Goal: Task Accomplishment & Management: Use online tool/utility

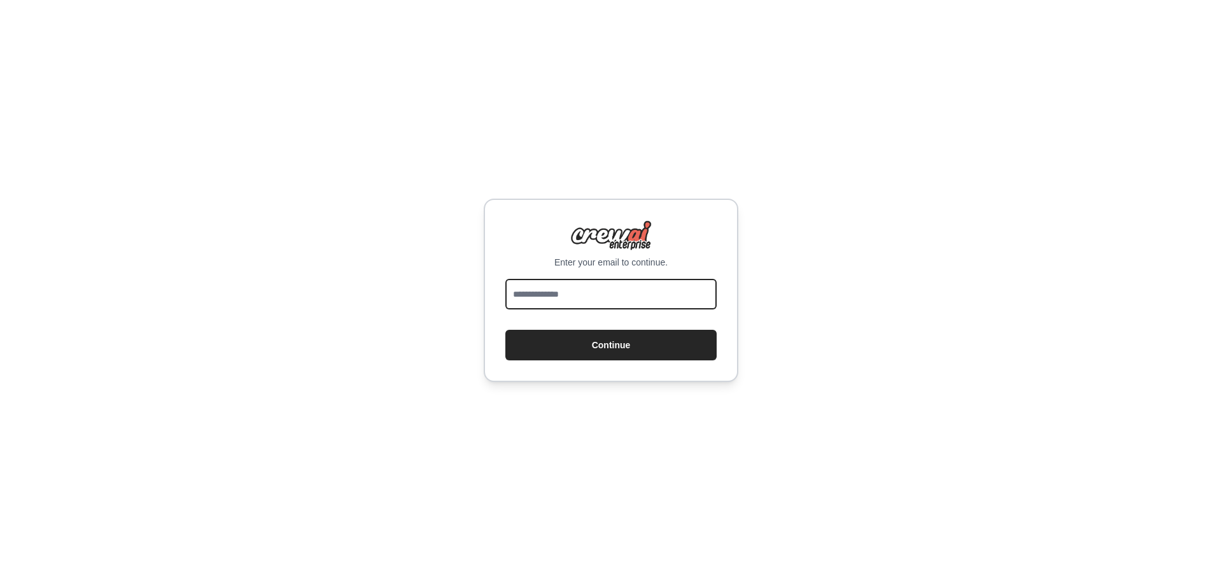
click at [599, 290] on input "email" at bounding box center [610, 294] width 211 height 31
type input "**********"
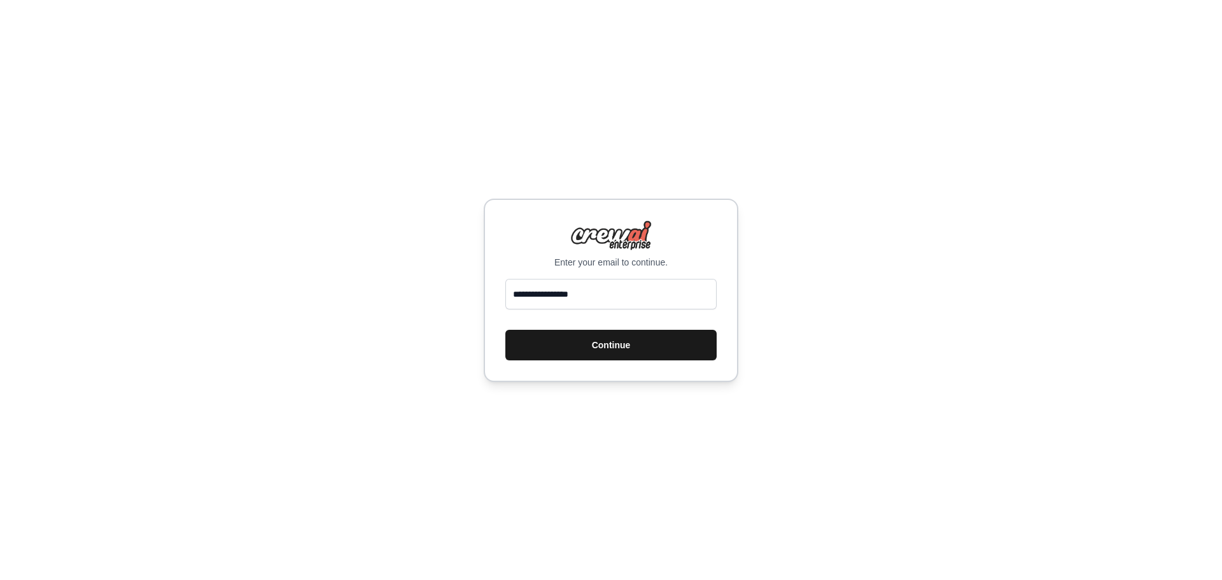
click at [629, 336] on button "Continue" at bounding box center [610, 345] width 211 height 31
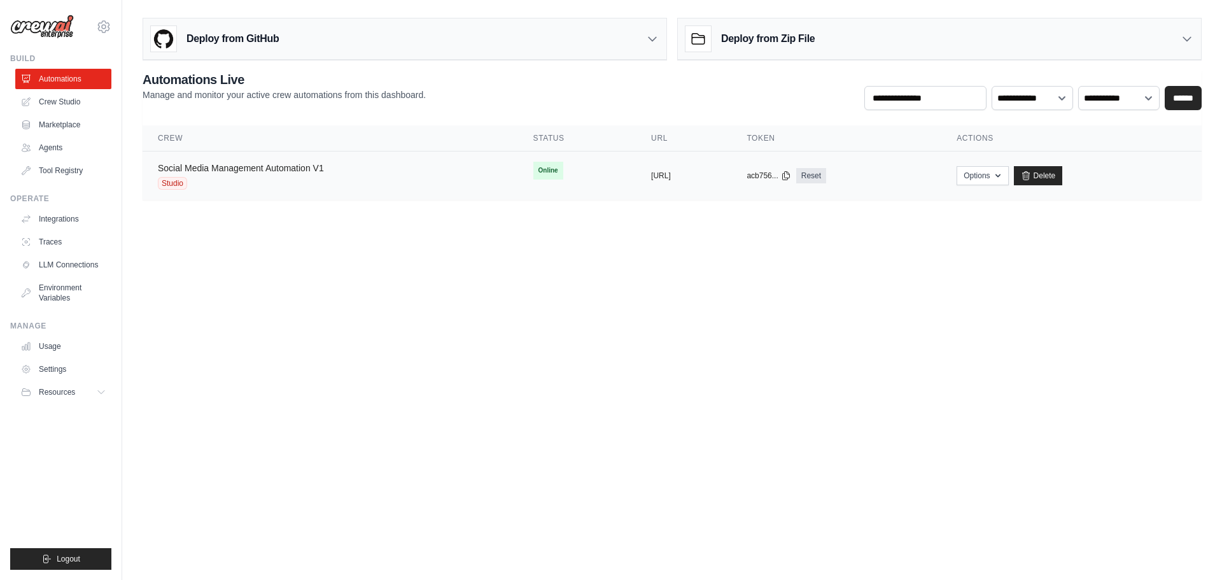
click at [246, 164] on link "Social Media Management Automation V1" at bounding box center [241, 168] width 166 height 10
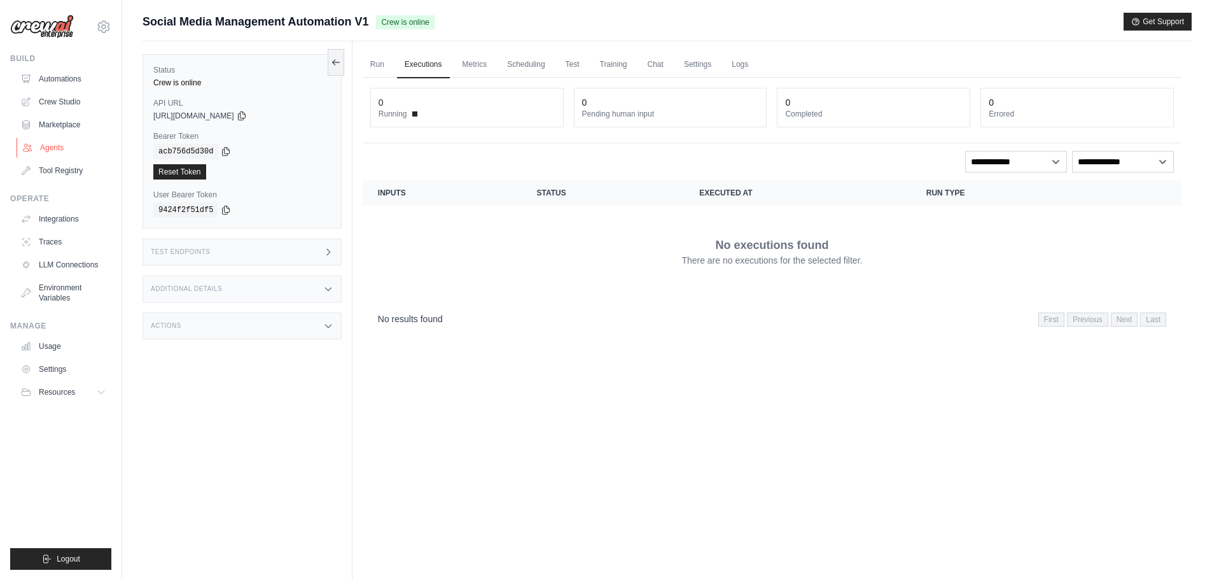
click at [56, 148] on link "Agents" at bounding box center [65, 147] width 96 height 20
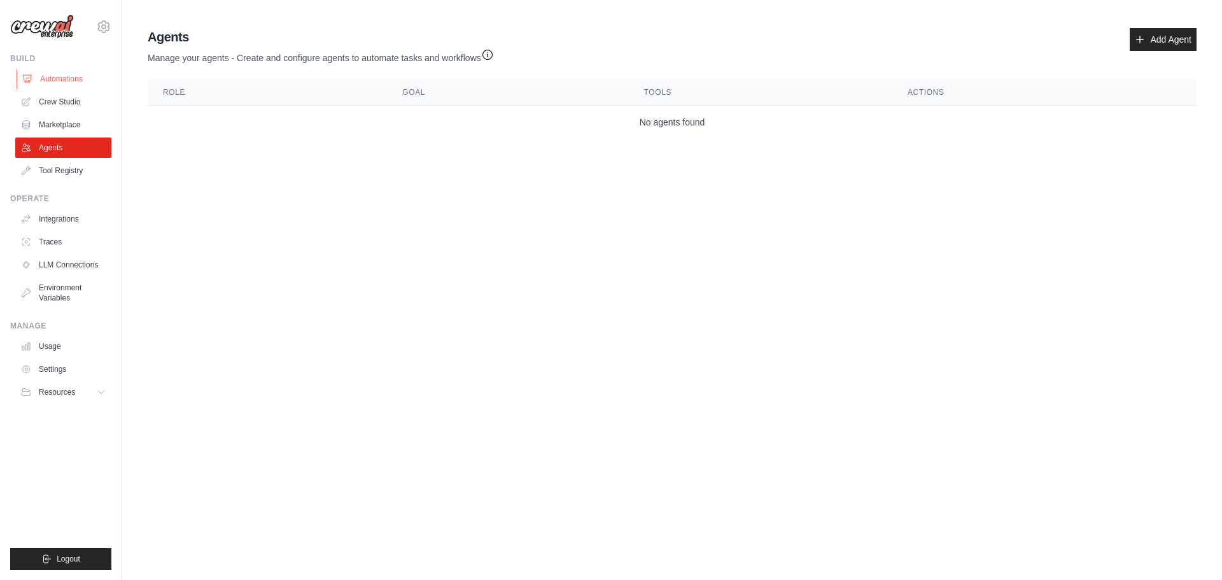
click at [65, 80] on link "Automations" at bounding box center [65, 79] width 96 height 20
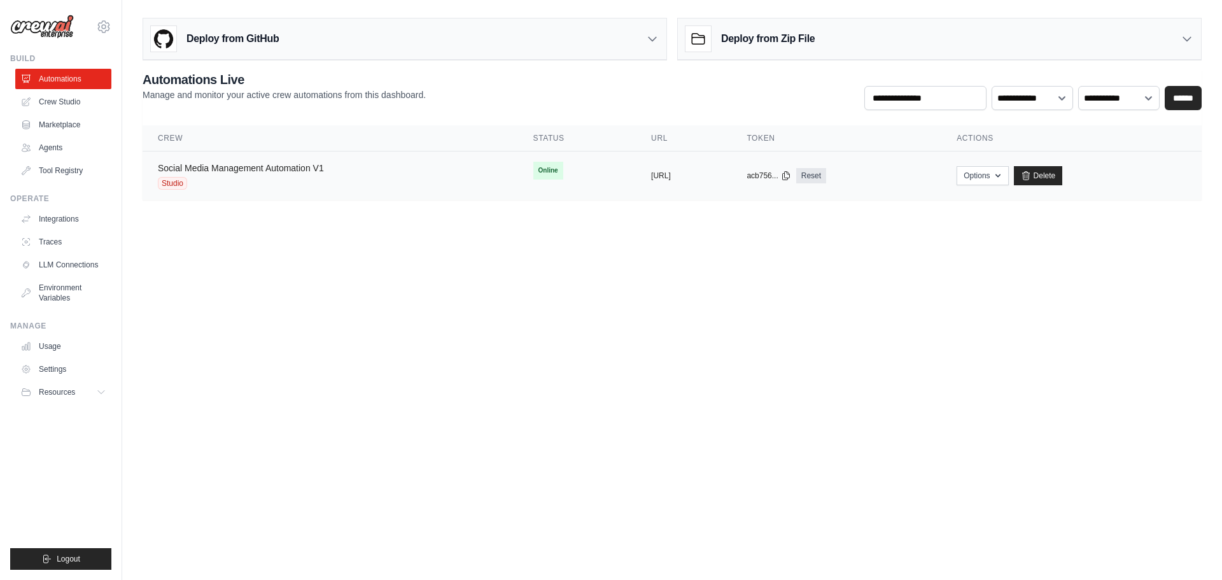
click at [278, 170] on link "Social Media Management Automation V1" at bounding box center [241, 168] width 166 height 10
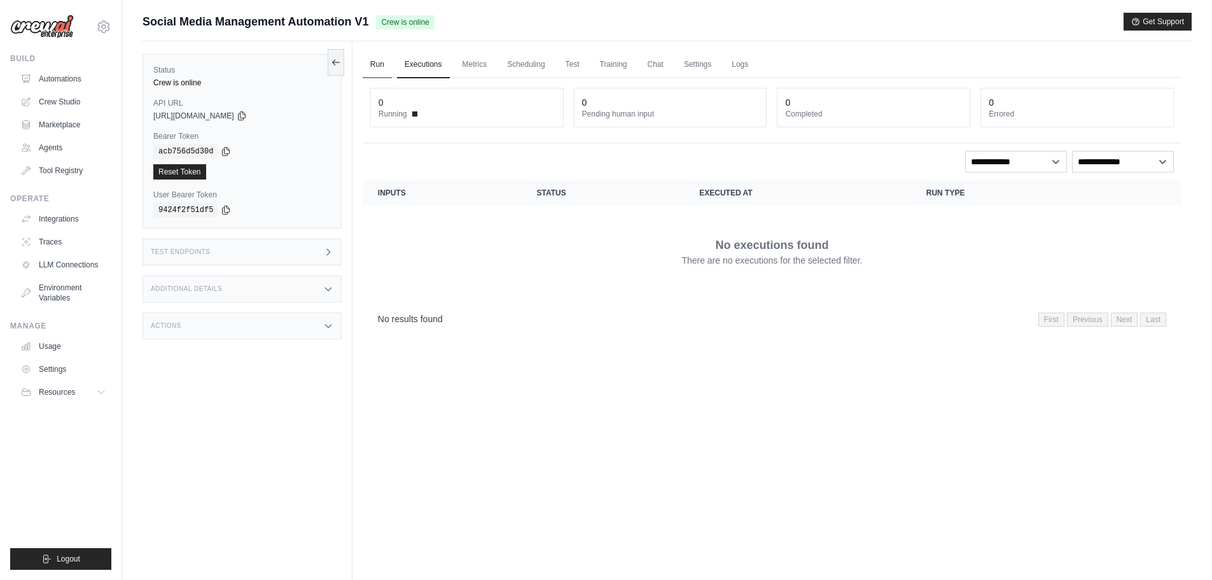
click at [375, 60] on link "Run" at bounding box center [377, 65] width 29 height 27
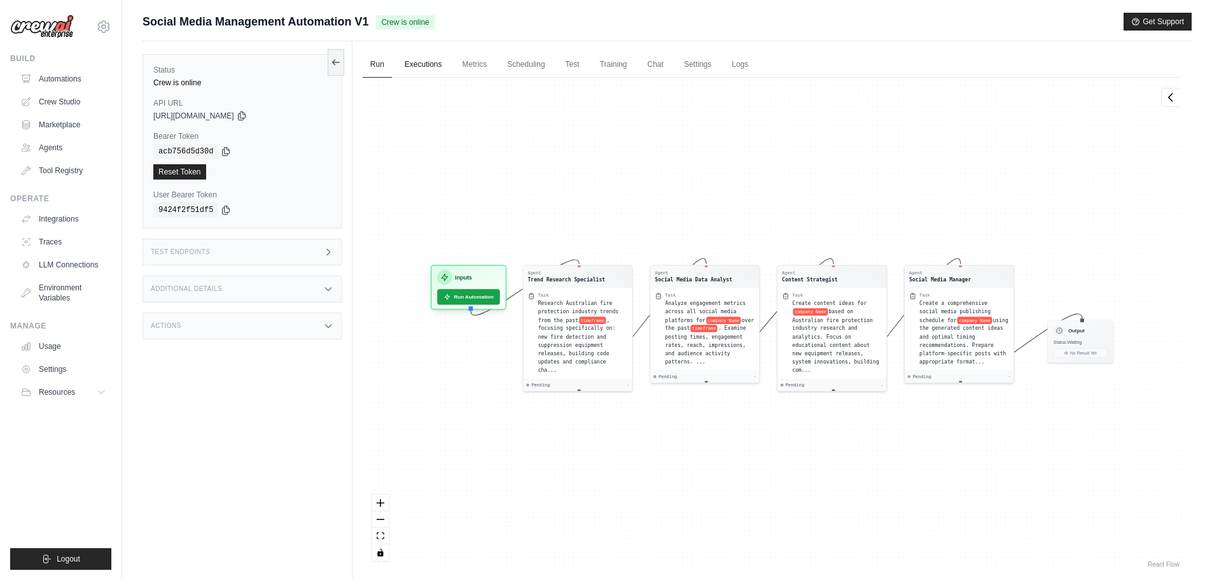
click at [422, 66] on link "Executions" at bounding box center [423, 65] width 53 height 27
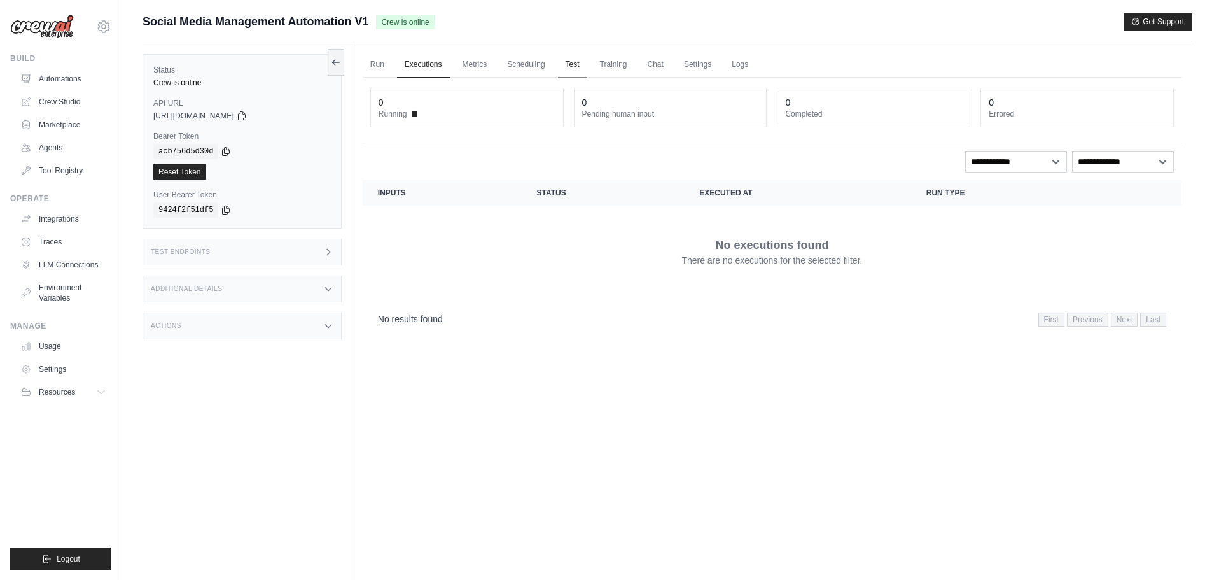
click at [575, 65] on link "Test" at bounding box center [572, 65] width 29 height 27
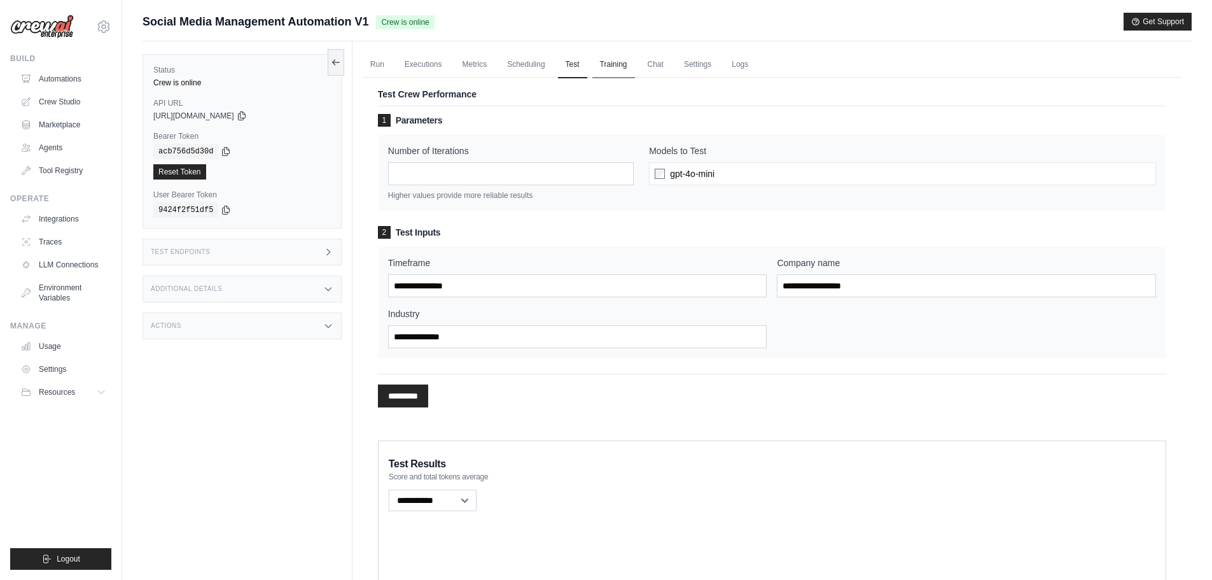
click at [624, 63] on link "Training" at bounding box center [613, 65] width 43 height 27
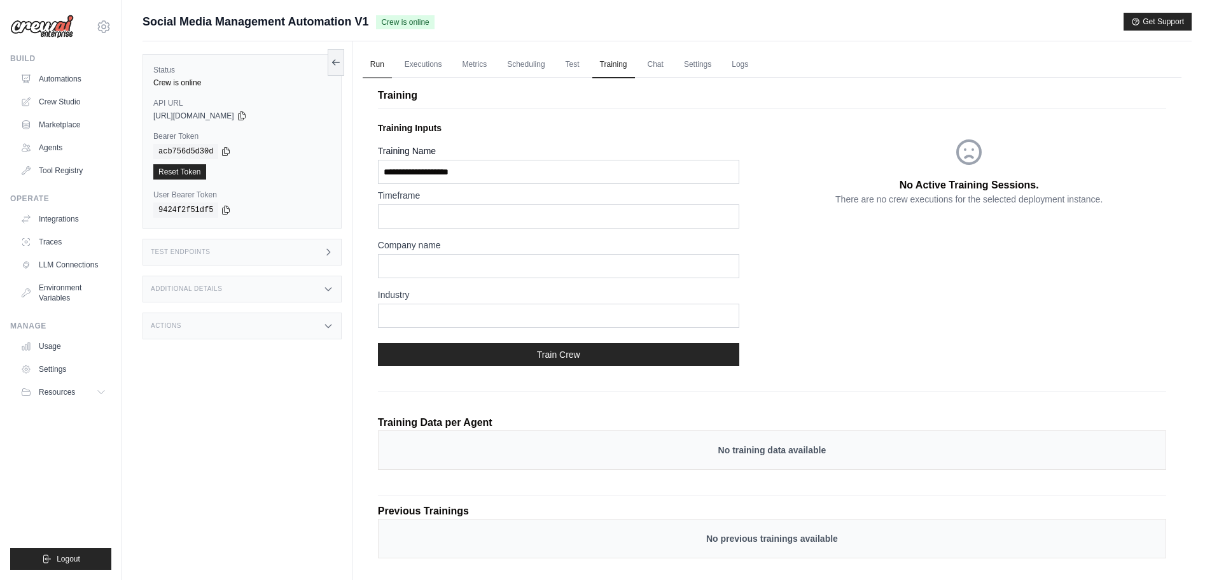
click at [378, 64] on link "Run" at bounding box center [377, 65] width 29 height 27
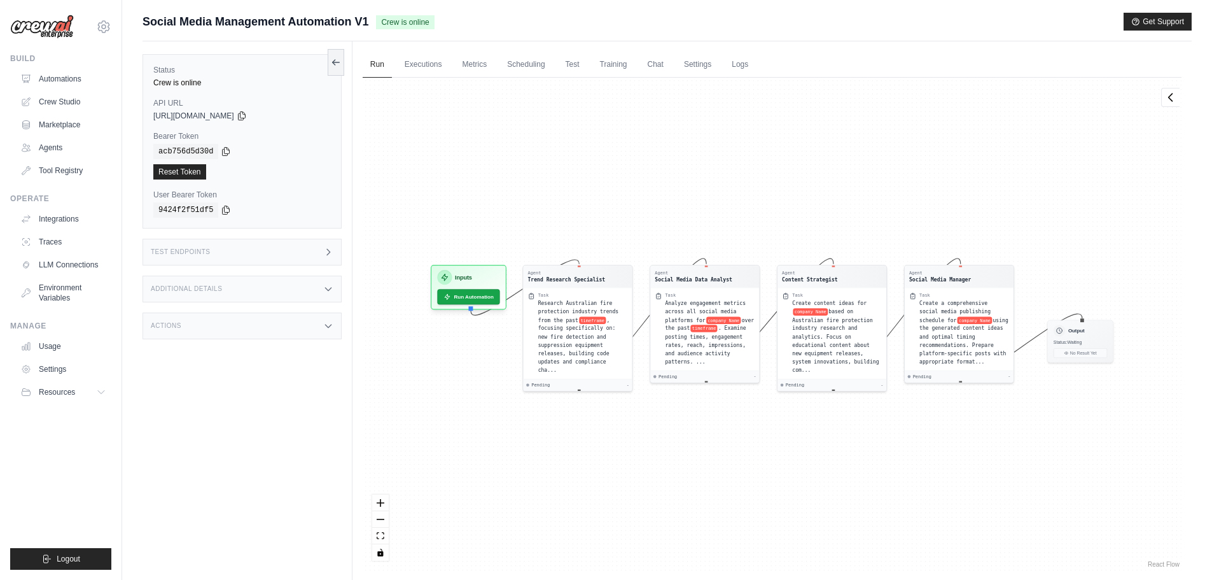
click at [330, 325] on icon at bounding box center [328, 325] width 6 height 3
click at [326, 319] on div "Actions" at bounding box center [242, 325] width 199 height 27
click at [417, 66] on link "Executions" at bounding box center [423, 65] width 53 height 27
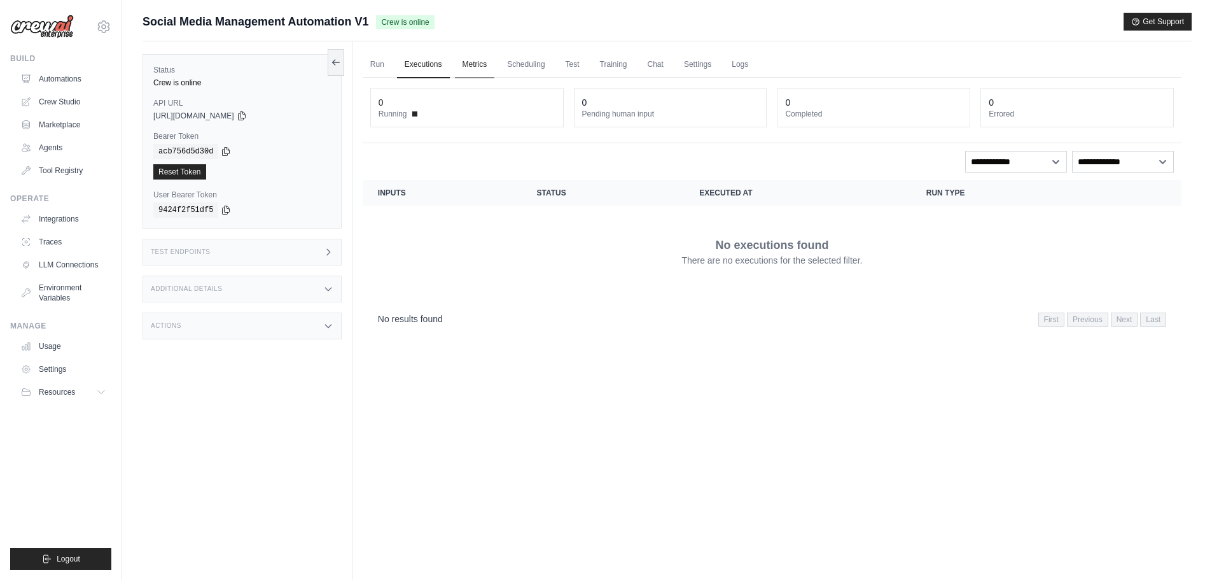
click at [472, 64] on link "Metrics" at bounding box center [475, 65] width 40 height 27
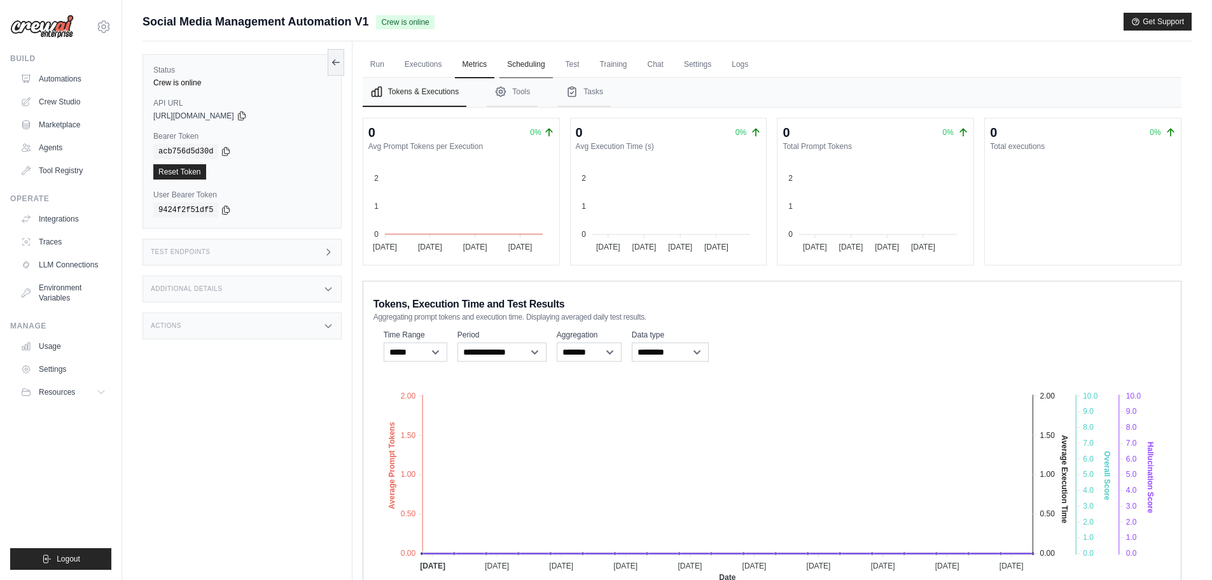
click at [518, 64] on link "Scheduling" at bounding box center [525, 65] width 53 height 27
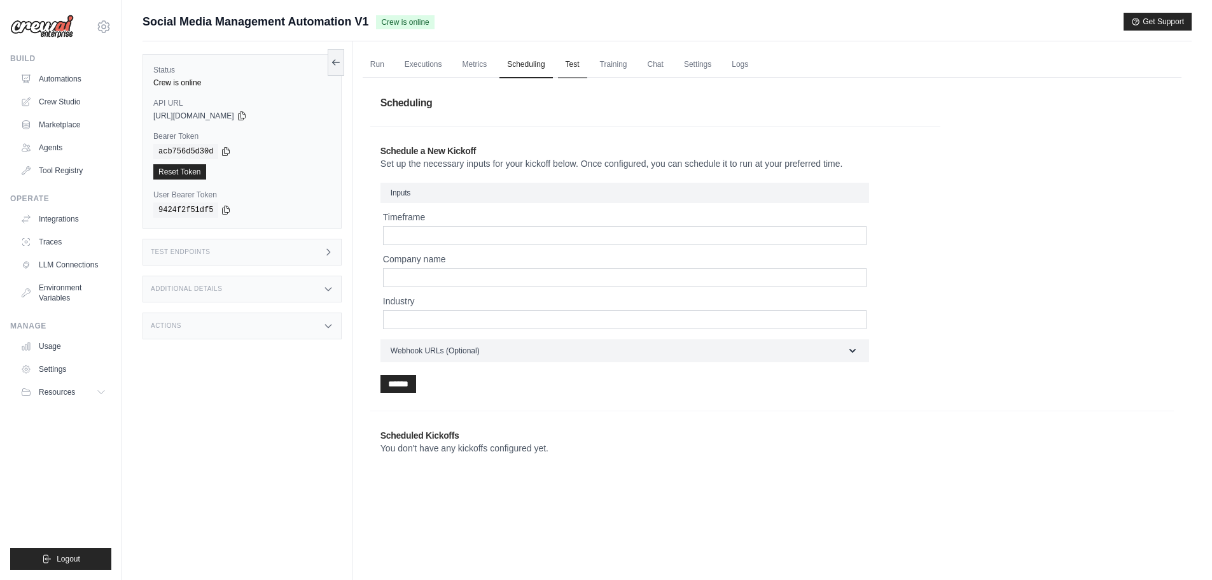
click at [575, 61] on link "Test" at bounding box center [572, 65] width 29 height 27
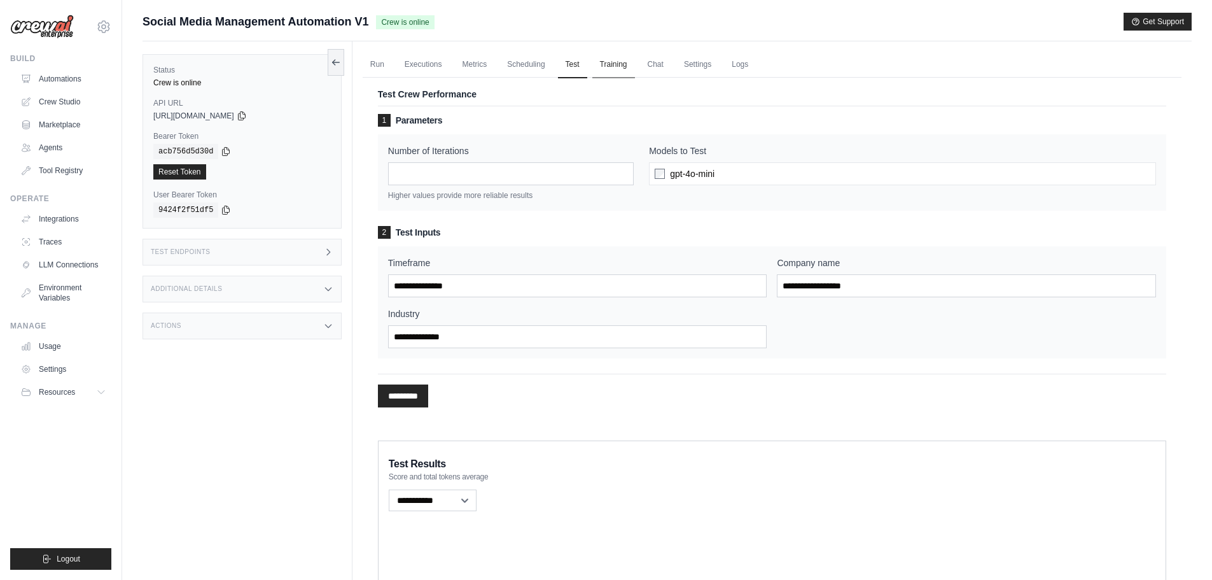
click at [612, 62] on link "Training" at bounding box center [613, 65] width 43 height 27
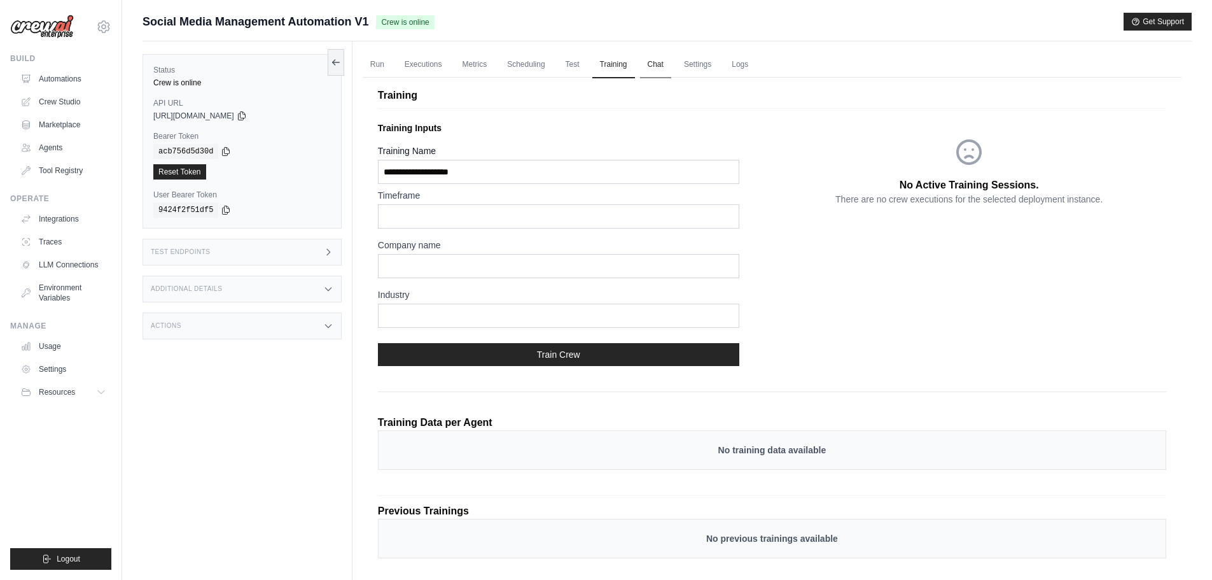
click at [655, 63] on link "Chat" at bounding box center [655, 65] width 31 height 27
click at [656, 64] on link "Chat" at bounding box center [655, 65] width 31 height 27
click at [744, 62] on link "Logs" at bounding box center [740, 65] width 32 height 27
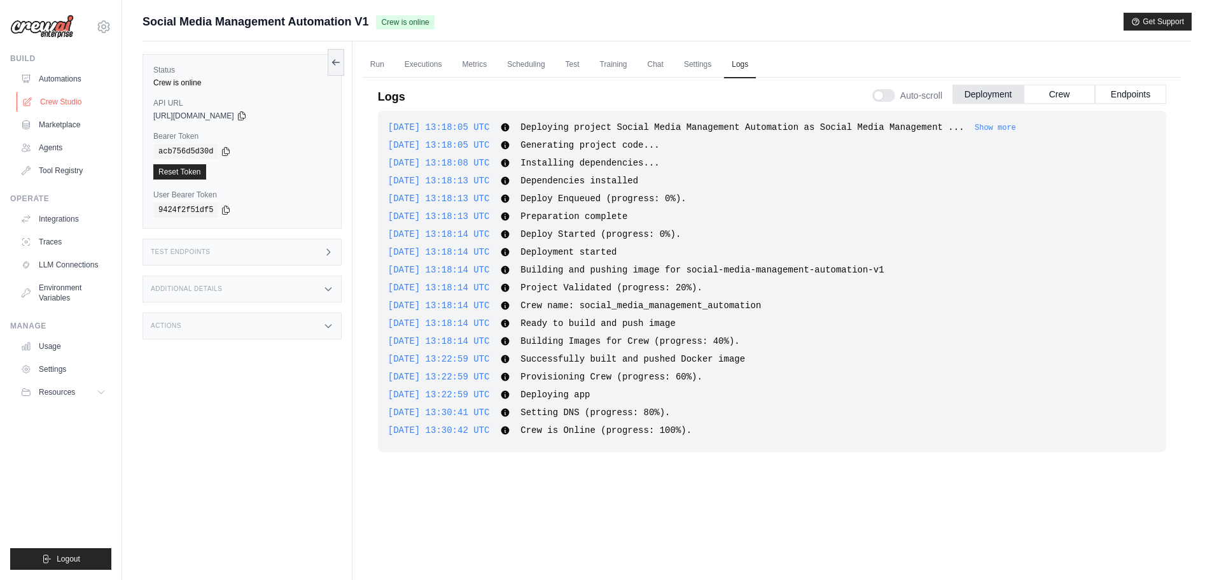
click at [60, 105] on link "Crew Studio" at bounding box center [65, 102] width 96 height 20
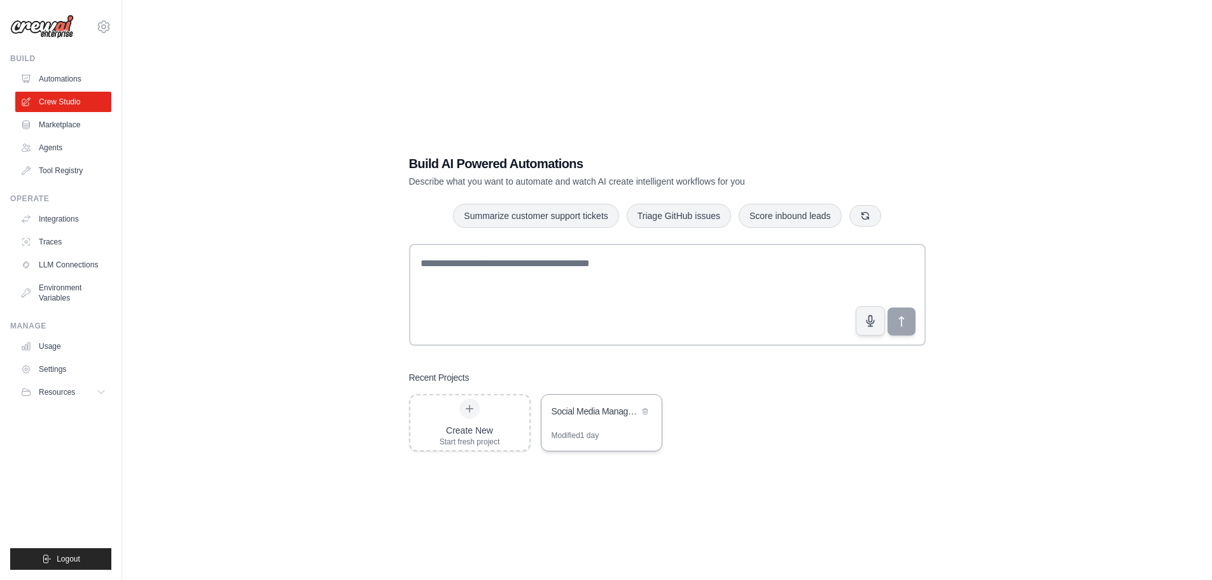
click at [583, 421] on div "Social Media Management Automation" at bounding box center [601, 412] width 120 height 36
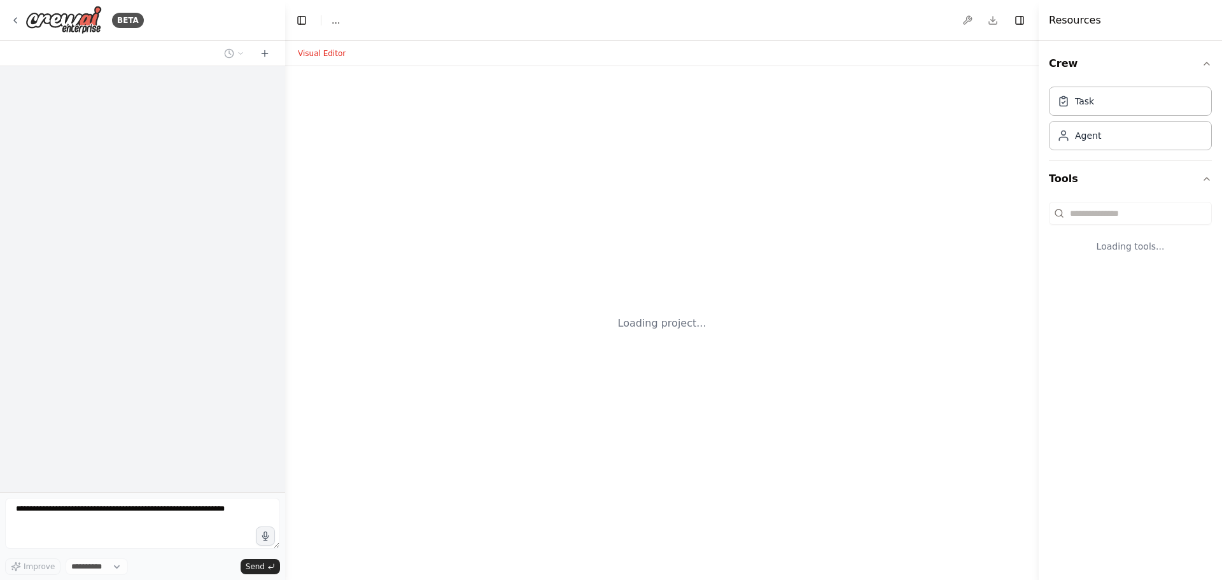
select select "****"
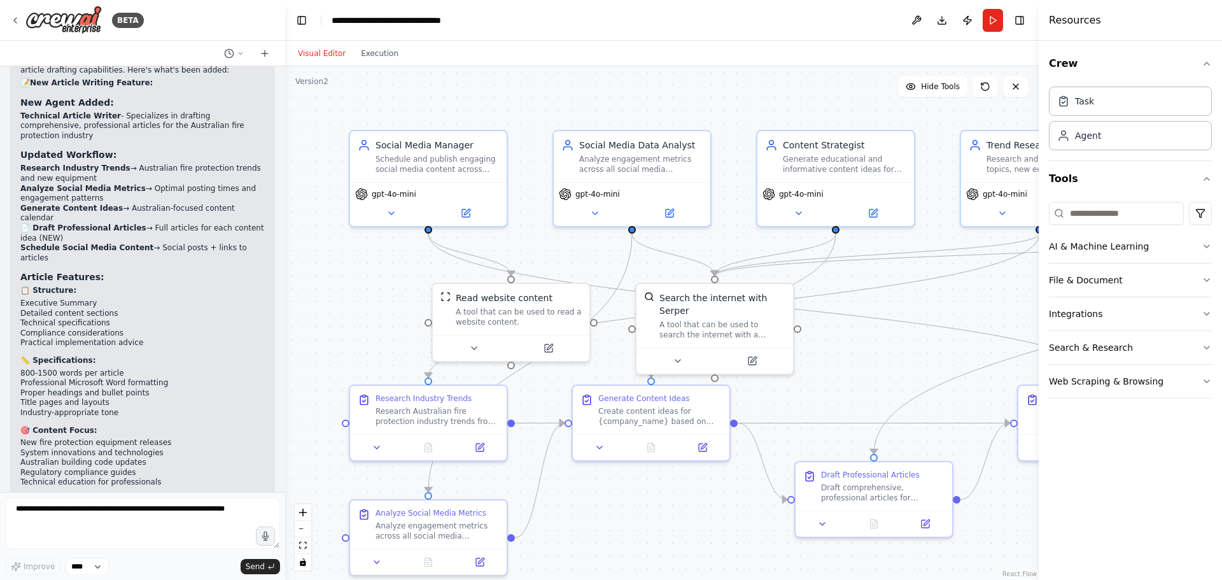
scroll to position [3914, 0]
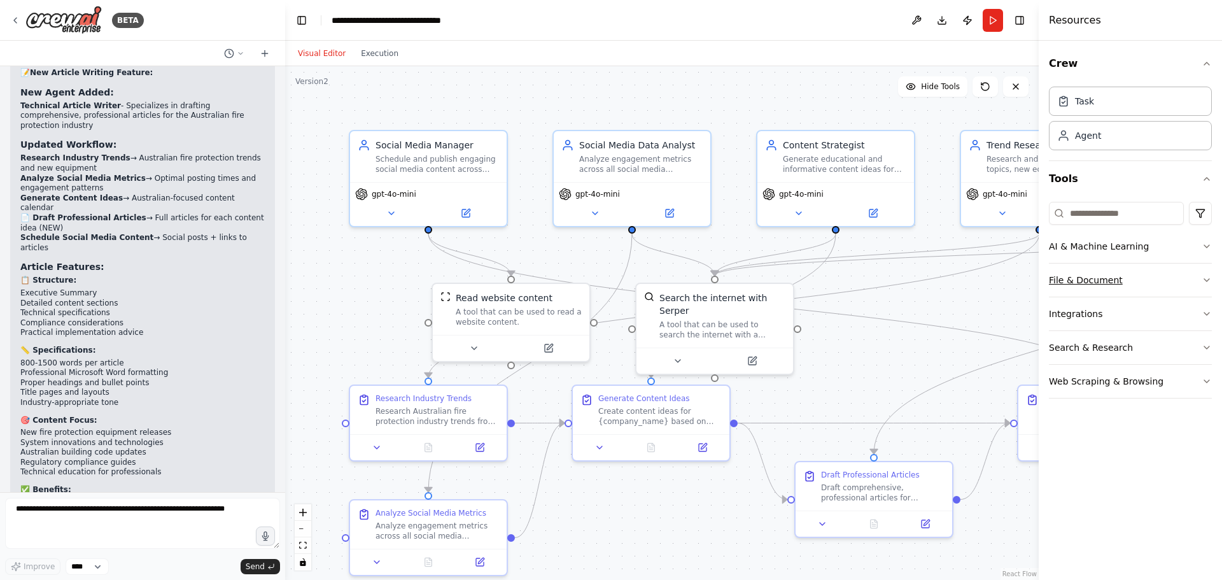
click at [1199, 284] on button "File & Document" at bounding box center [1130, 279] width 163 height 33
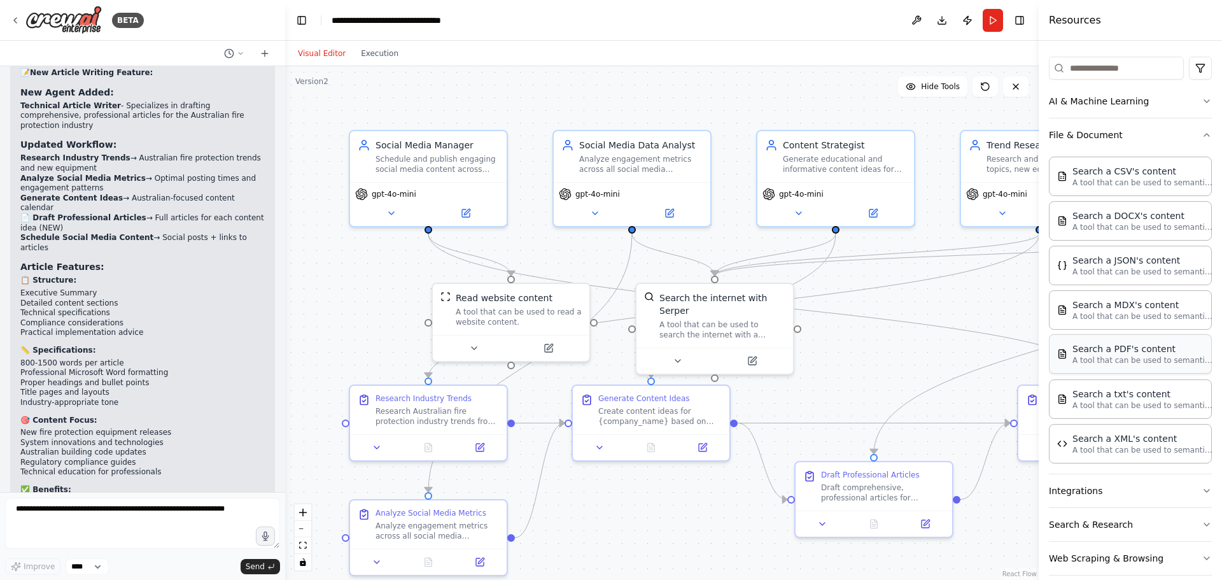
scroll to position [161, 0]
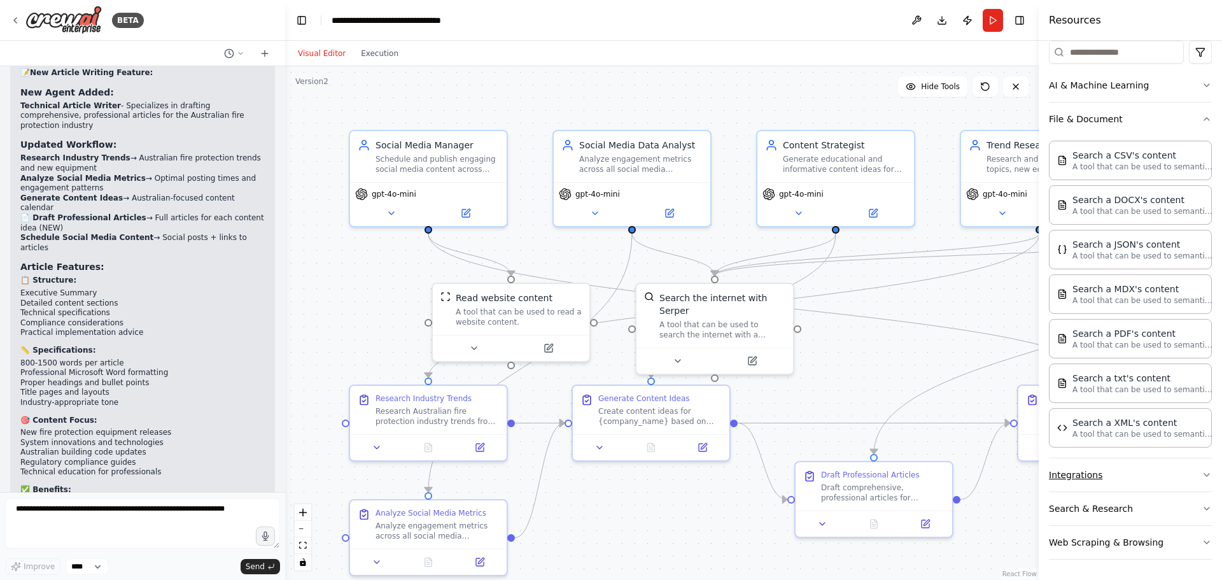
click at [1188, 479] on button "Integrations" at bounding box center [1130, 474] width 163 height 33
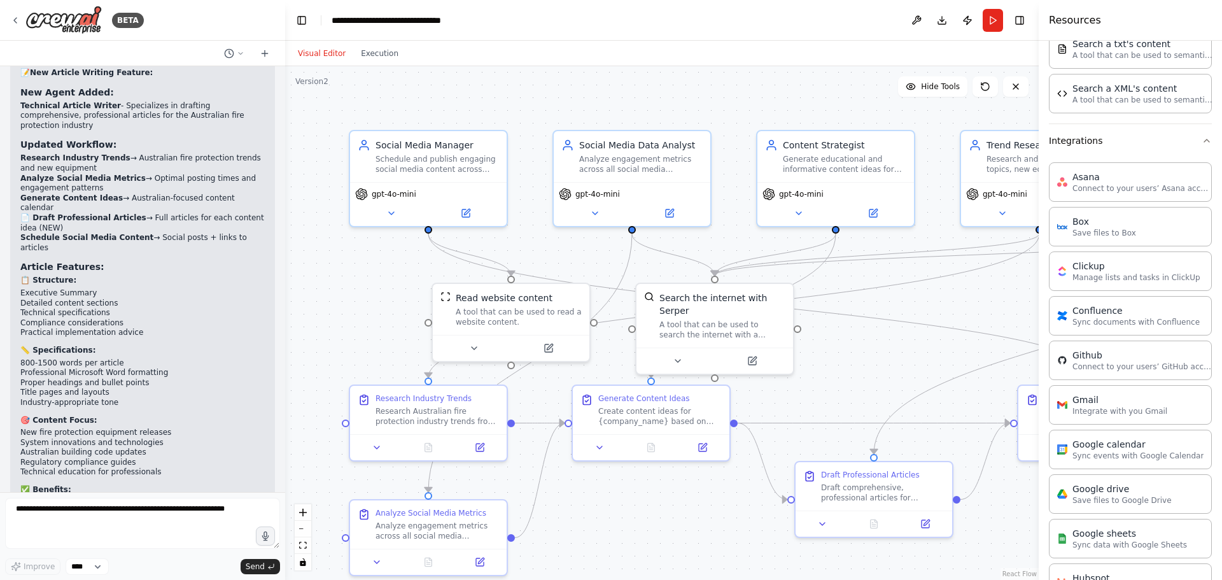
scroll to position [24, 0]
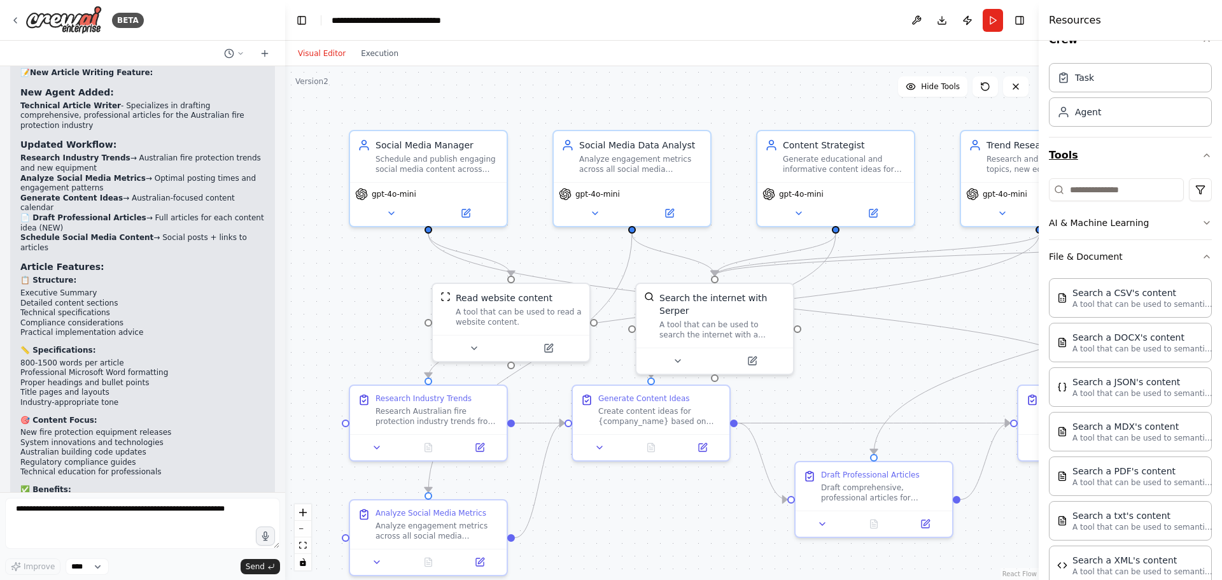
click at [1201, 152] on icon "button" at bounding box center [1206, 155] width 10 height 10
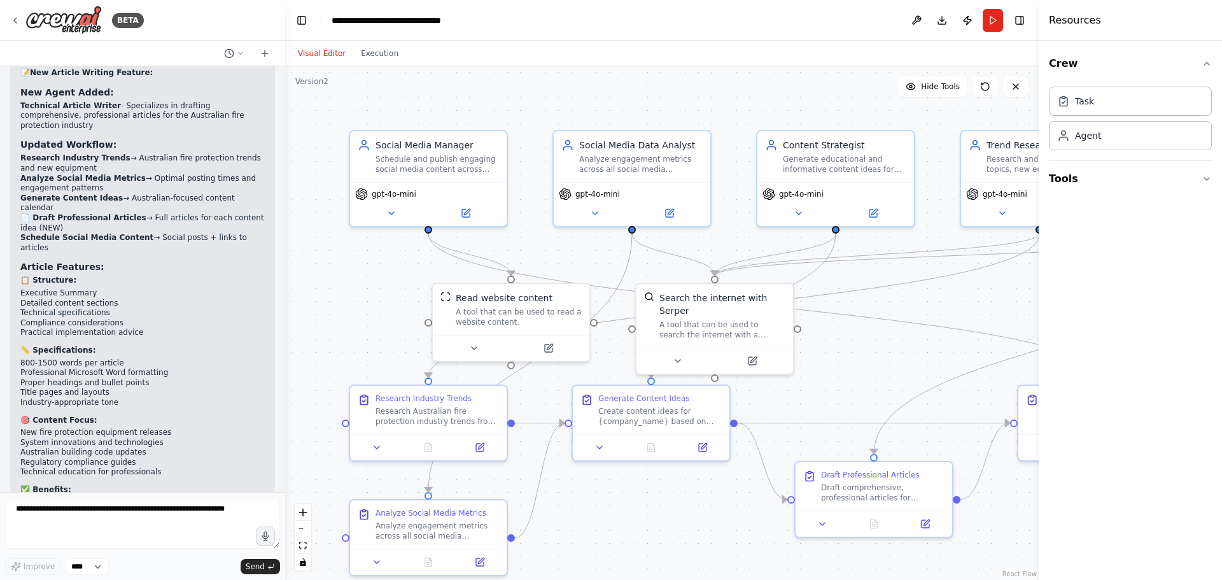
click at [1011, 51] on div "Visual Editor Execution" at bounding box center [661, 53] width 753 height 25
click at [1021, 20] on button "Toggle Right Sidebar" at bounding box center [1019, 20] width 18 height 18
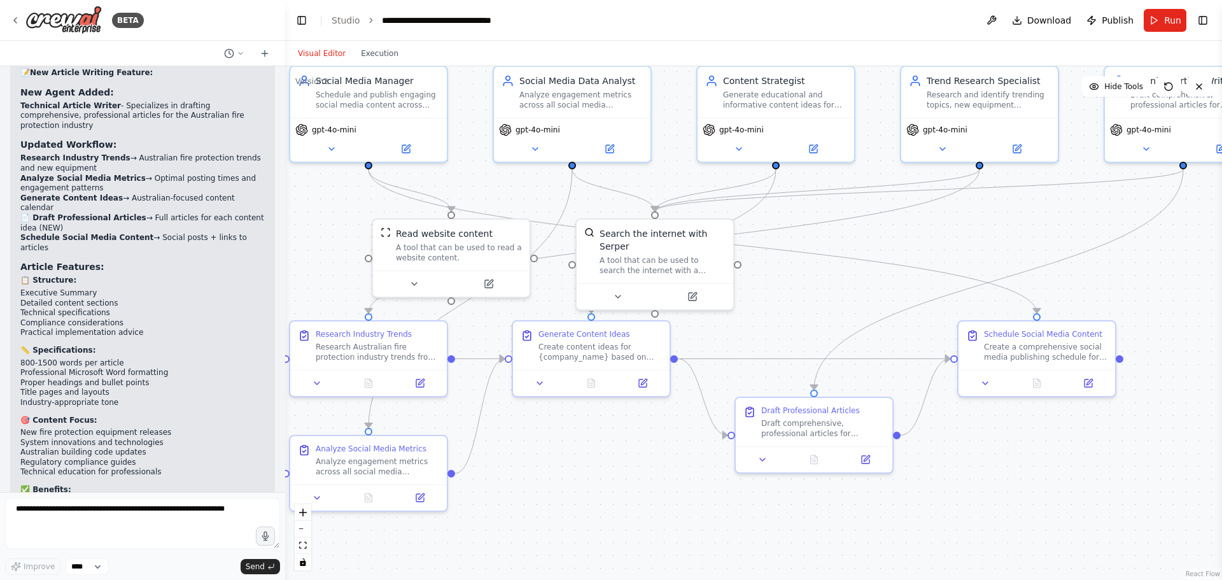
drag, startPoint x: 1094, startPoint y: 532, endPoint x: 1030, endPoint y: 468, distance: 90.0
click at [1030, 468] on div ".deletable-edge-delete-btn { width: 20px; height: 20px; border: 0px solid #ffff…" at bounding box center [753, 322] width 937 height 513
click at [762, 459] on icon at bounding box center [758, 457] width 10 height 10
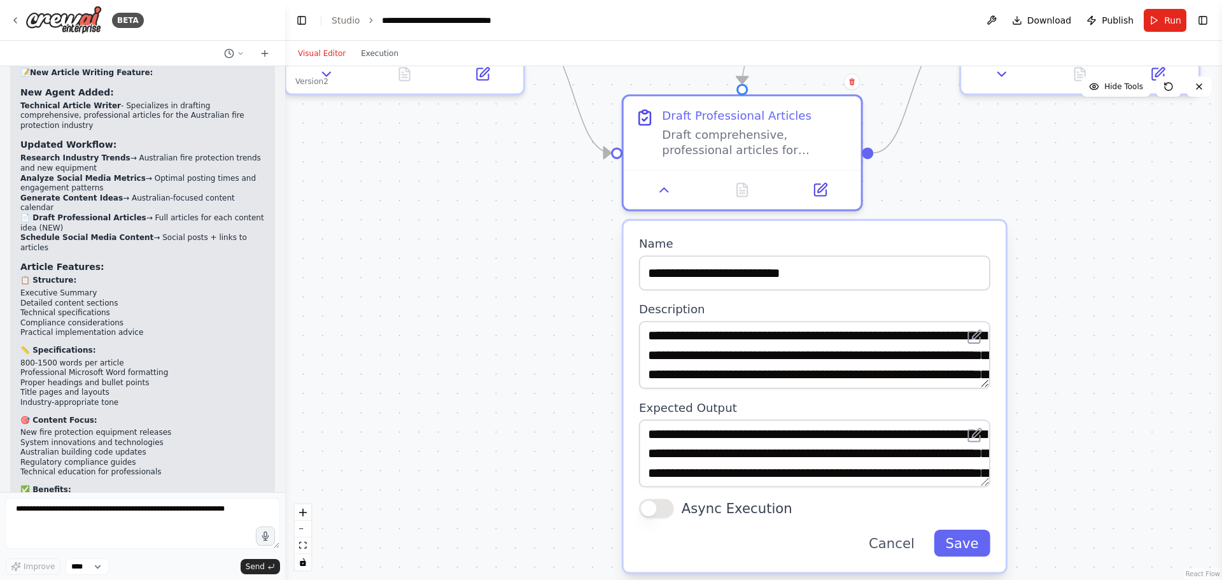
drag, startPoint x: 1126, startPoint y: 520, endPoint x: 1052, endPoint y: 263, distance: 267.3
click at [1052, 263] on div ".deletable-edge-delete-btn { width: 20px; height: 20px; border: 0px solid #ffff…" at bounding box center [753, 322] width 937 height 513
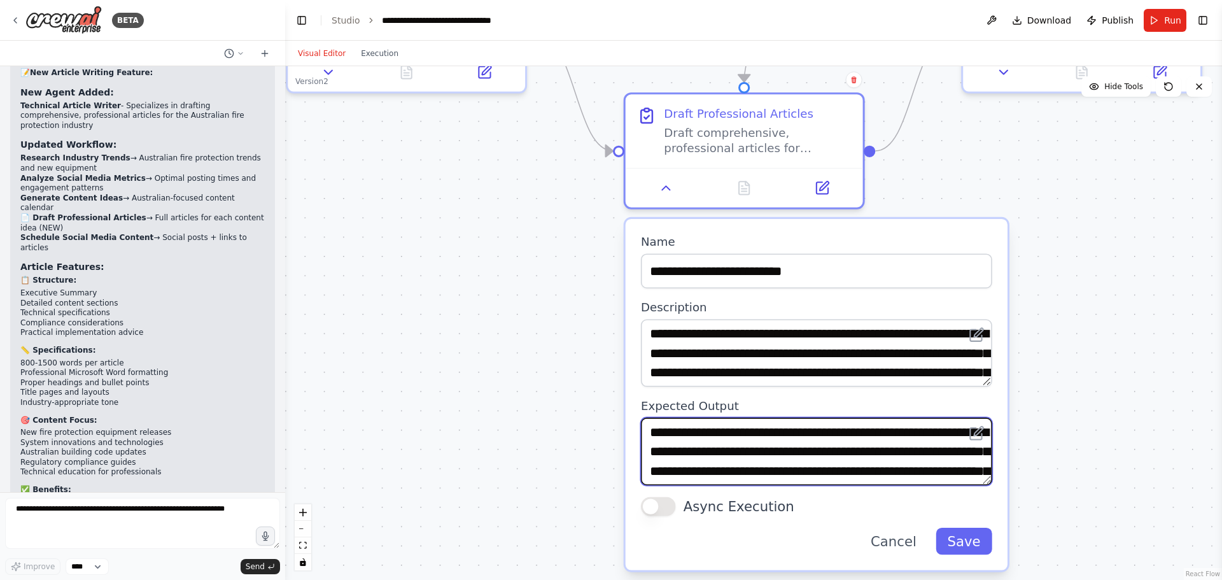
drag, startPoint x: 794, startPoint y: 457, endPoint x: 949, endPoint y: 452, distance: 155.3
click at [949, 452] on textarea "**********" at bounding box center [816, 450] width 351 height 67
click at [898, 449] on textarea "**********" at bounding box center [816, 450] width 351 height 67
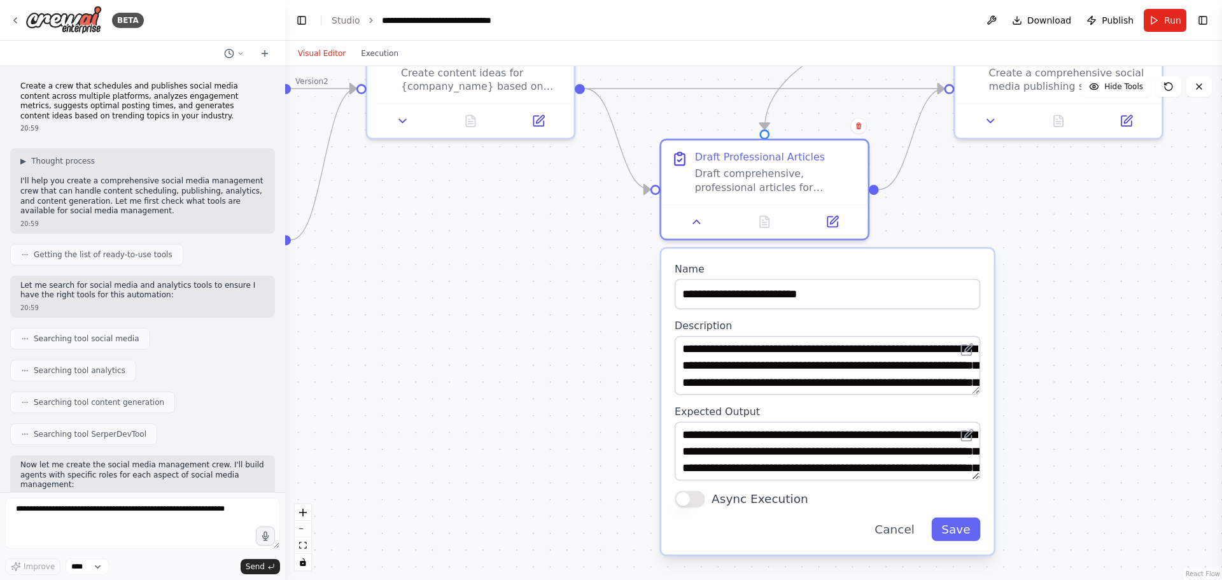
click at [328, 57] on button "Visual Editor" at bounding box center [321, 53] width 63 height 15
click at [242, 54] on icon at bounding box center [241, 54] width 8 height 8
drag, startPoint x: 206, startPoint y: 17, endPoint x: 253, endPoint y: 50, distance: 57.5
click at [206, 17] on div at bounding box center [142, 290] width 285 height 580
click at [265, 52] on icon at bounding box center [265, 53] width 10 height 10
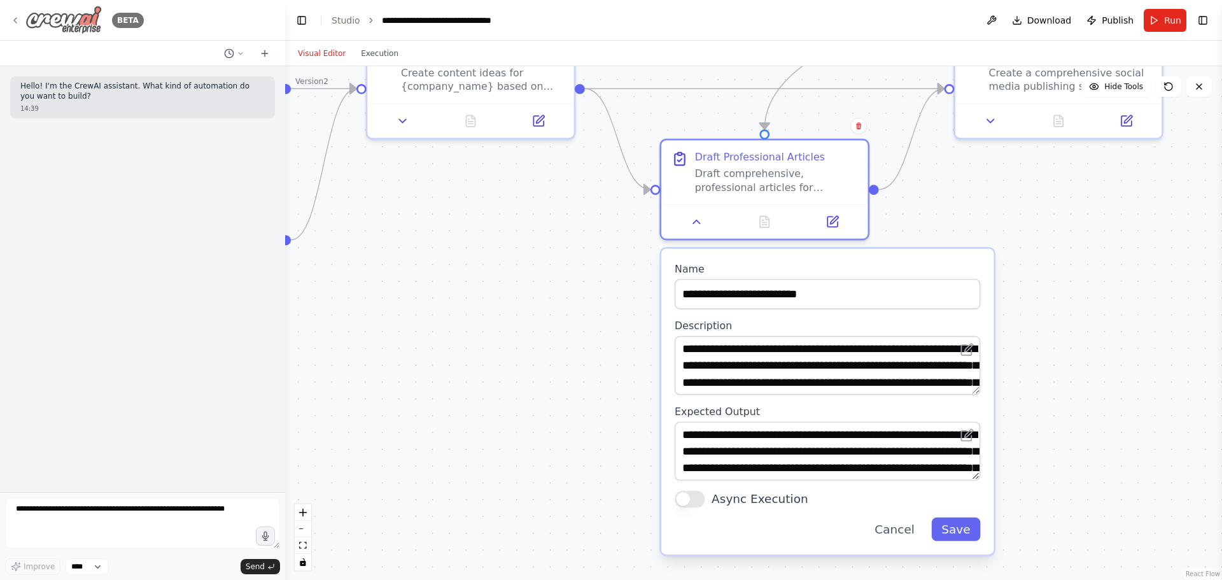
click at [15, 19] on icon at bounding box center [15, 20] width 3 height 5
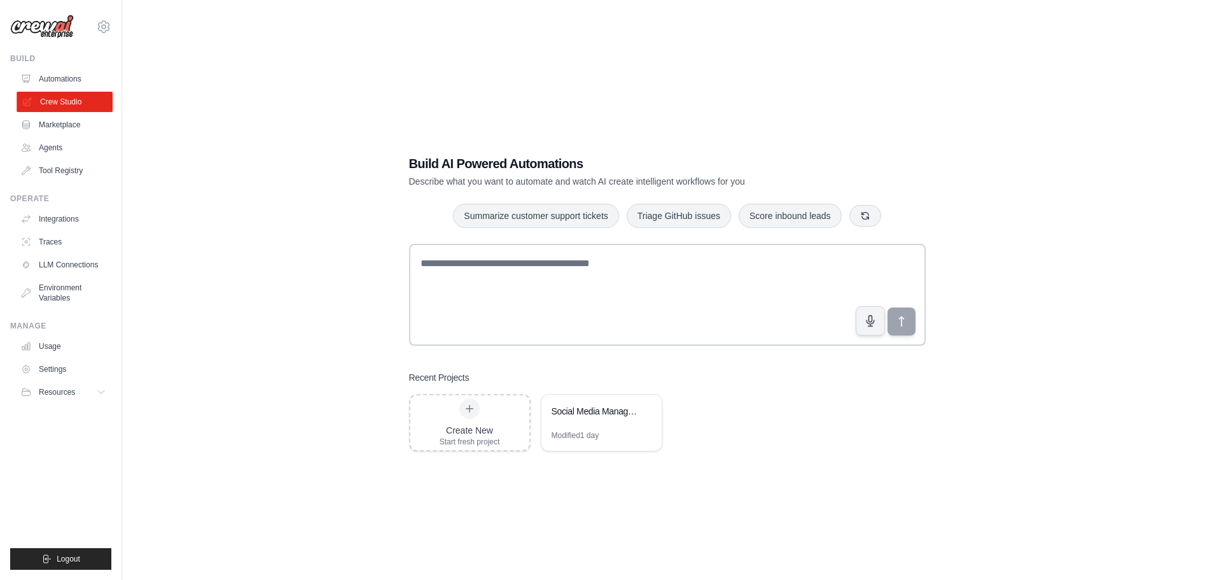
click at [53, 97] on link "Crew Studio" at bounding box center [65, 102] width 96 height 20
click at [590, 410] on div "Social Media Management Automation" at bounding box center [595, 411] width 87 height 13
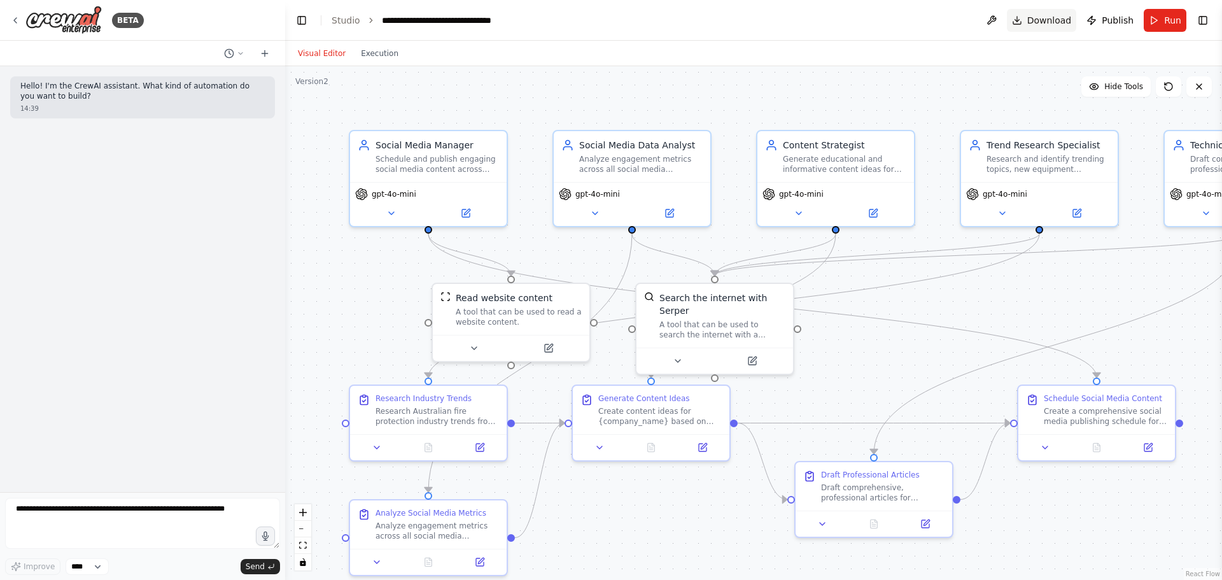
click at [1041, 17] on span "Download" at bounding box center [1049, 20] width 45 height 13
